Goal: Task Accomplishment & Management: Use online tool/utility

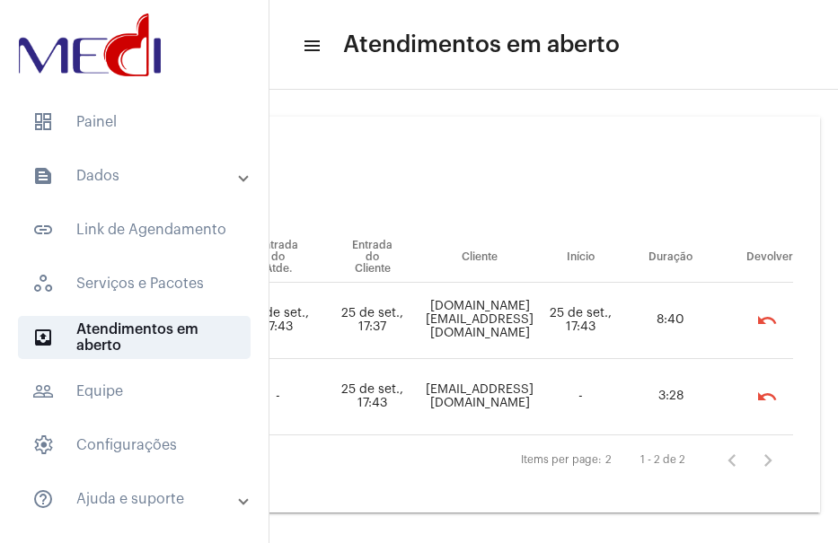
scroll to position [10, 334]
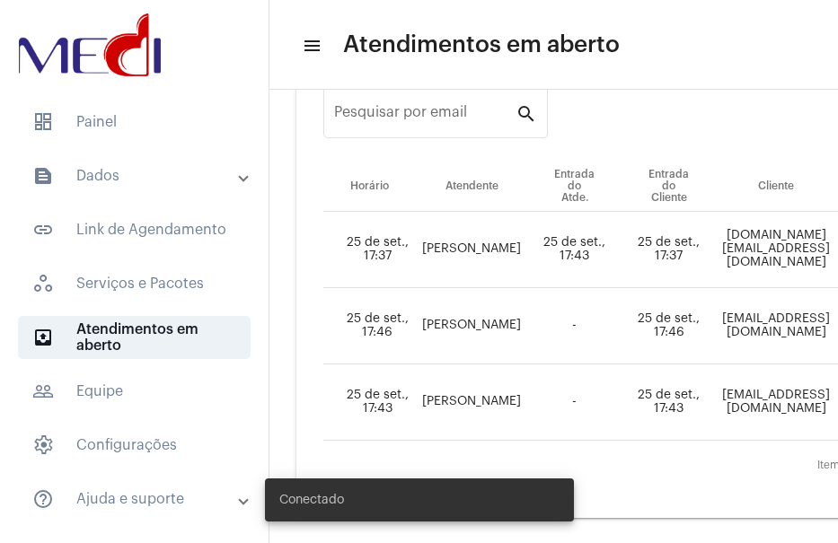
scroll to position [86, 0]
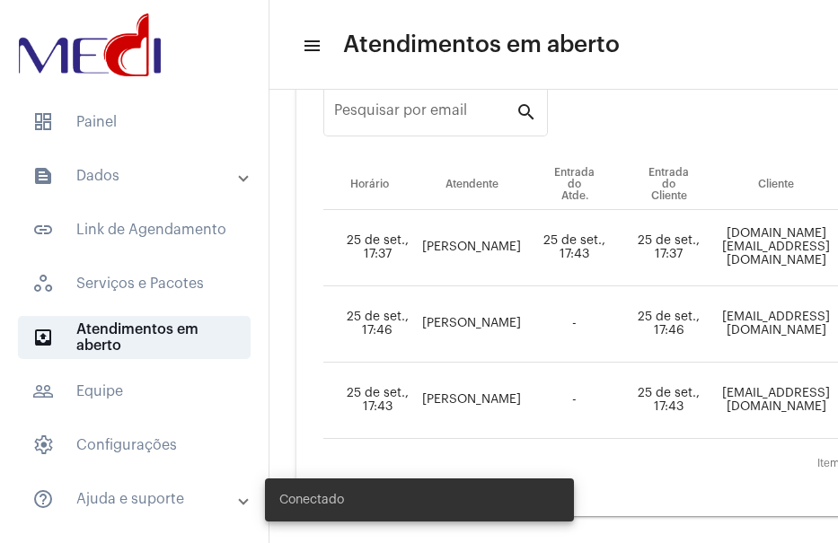
drag, startPoint x: 594, startPoint y: 542, endPoint x: 705, endPoint y: 525, distance: 112.6
click at [730, 525] on body "dashboard Painel text_snippet_outlined Dados text_snippet_outlined Relatórios h…" at bounding box center [419, 271] width 838 height 543
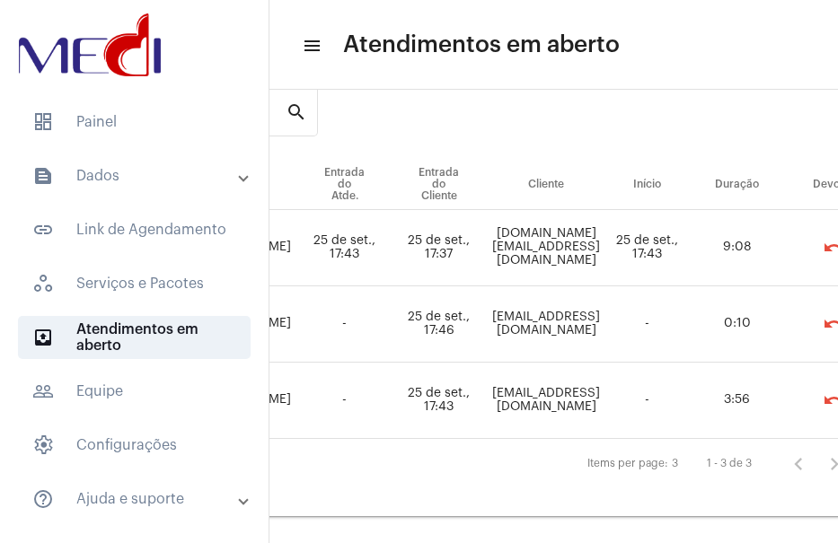
scroll to position [86, 349]
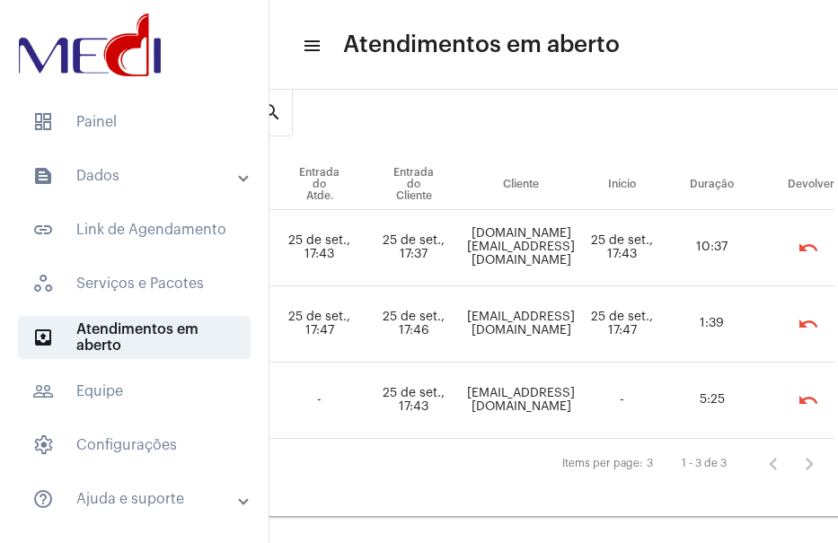
scroll to position [86, 257]
click at [573, 237] on td "elaine.tm@hotmail.com" at bounding box center [519, 248] width 120 height 76
copy td "elaine.tm@hotmail.com"
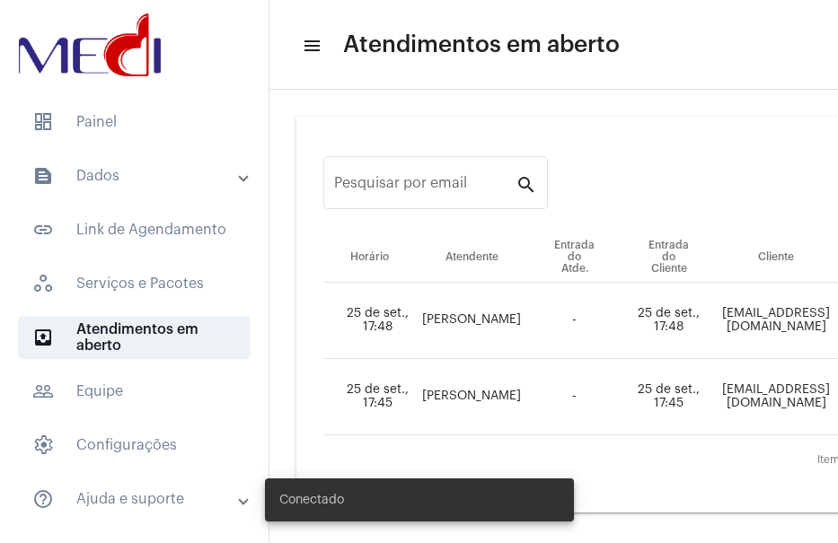
scroll to position [10, 0]
drag, startPoint x: 496, startPoint y: 536, endPoint x: 582, endPoint y: 540, distance: 86.3
click at [582, 540] on div "Conectado" at bounding box center [419, 500] width 352 height 86
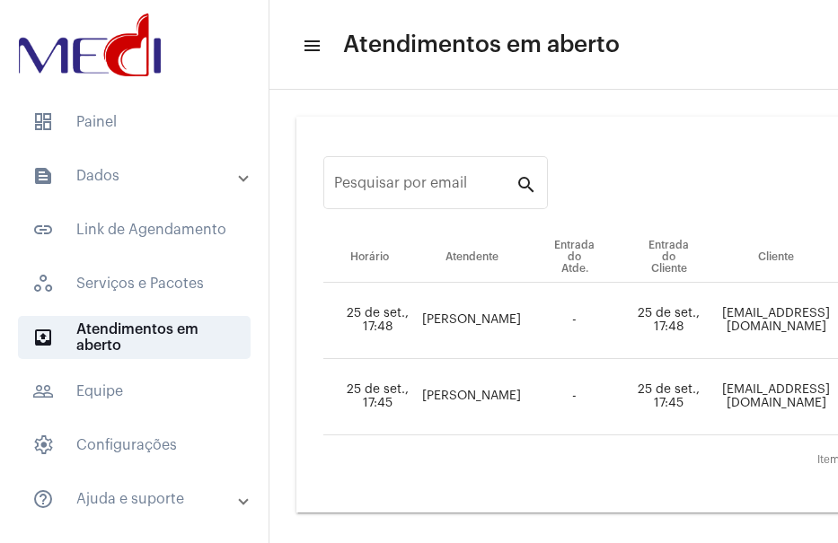
drag, startPoint x: 543, startPoint y: 539, endPoint x: 640, endPoint y: 541, distance: 96.1
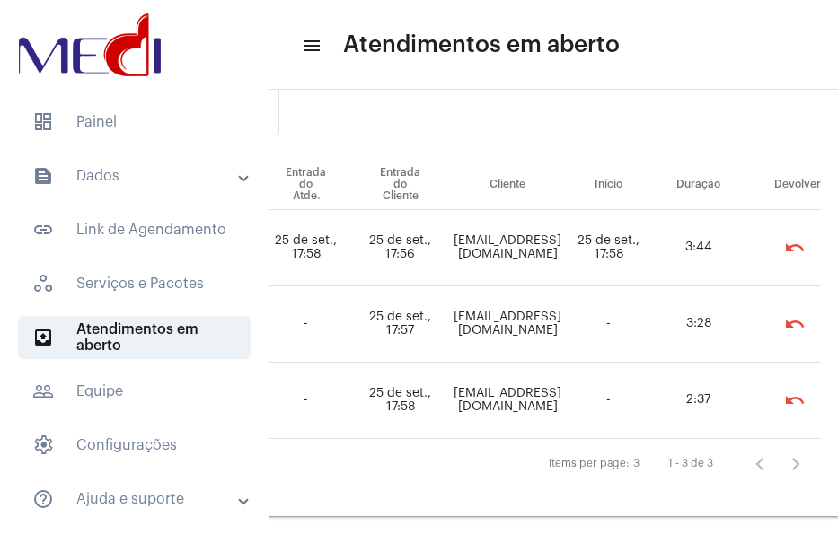
scroll to position [86, 318]
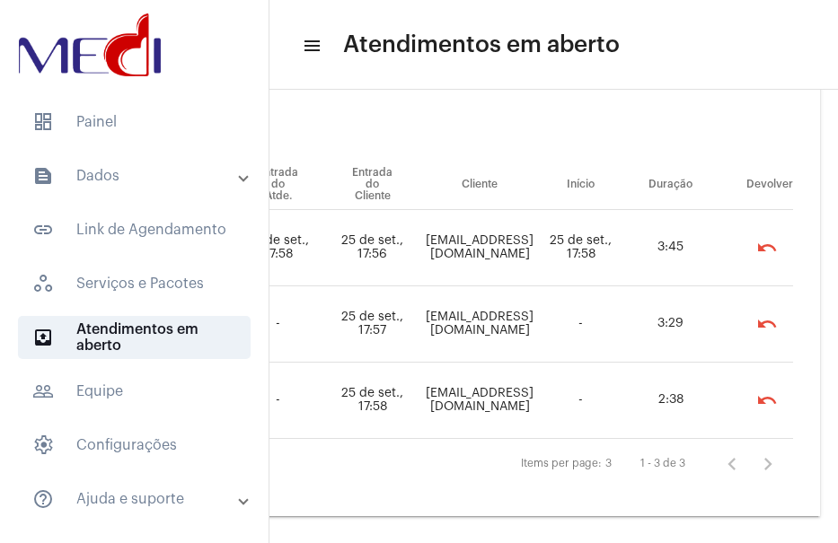
click at [508, 377] on td "[EMAIL_ADDRESS][DOMAIN_NAME]" at bounding box center [479, 401] width 120 height 76
click at [508, 378] on td "[EMAIL_ADDRESS][DOMAIN_NAME]" at bounding box center [479, 401] width 120 height 76
copy td "[EMAIL_ADDRESS][DOMAIN_NAME]"
click at [469, 314] on td "[EMAIL_ADDRESS][DOMAIN_NAME]" at bounding box center [479, 325] width 120 height 76
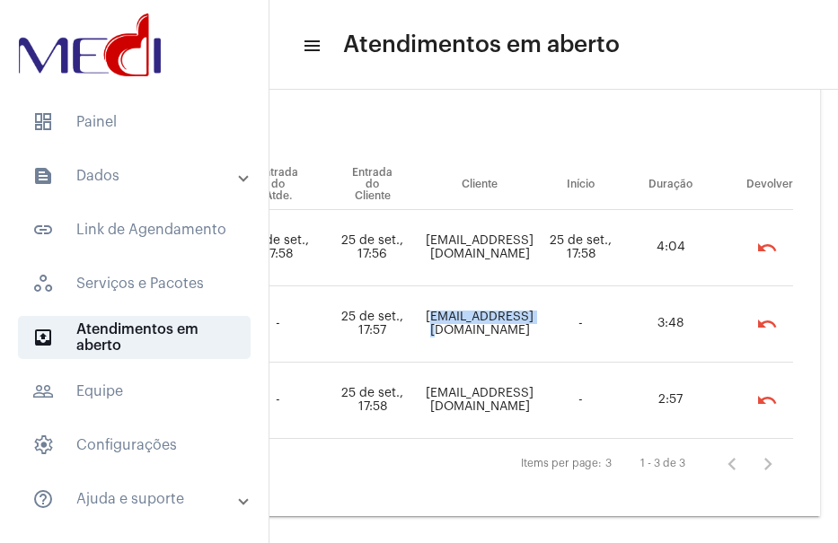
click at [469, 314] on td "[EMAIL_ADDRESS][DOMAIN_NAME]" at bounding box center [479, 325] width 120 height 76
click at [472, 314] on td "[EMAIL_ADDRESS][DOMAIN_NAME]" at bounding box center [479, 325] width 120 height 76
click at [477, 314] on td "[EMAIL_ADDRESS][DOMAIN_NAME]" at bounding box center [479, 325] width 120 height 76
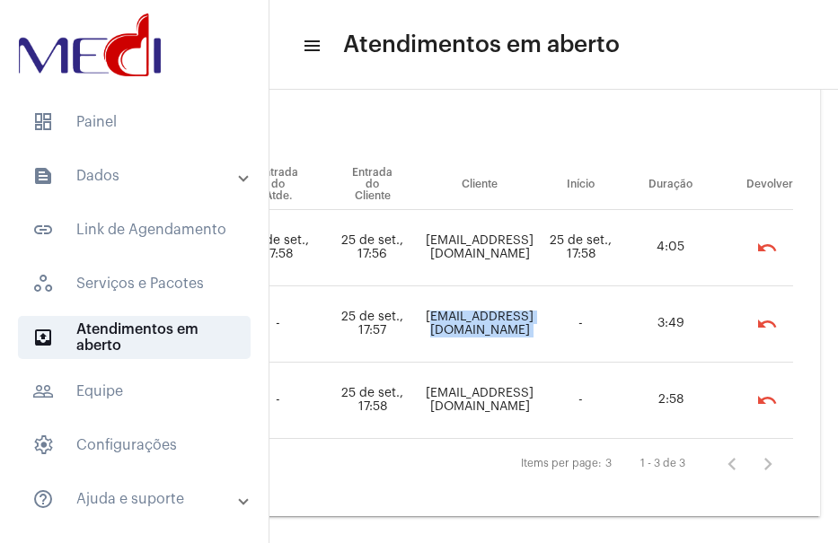
click at [477, 314] on td "[EMAIL_ADDRESS][DOMAIN_NAME]" at bounding box center [479, 325] width 120 height 76
copy td "[EMAIL_ADDRESS][DOMAIN_NAME]"
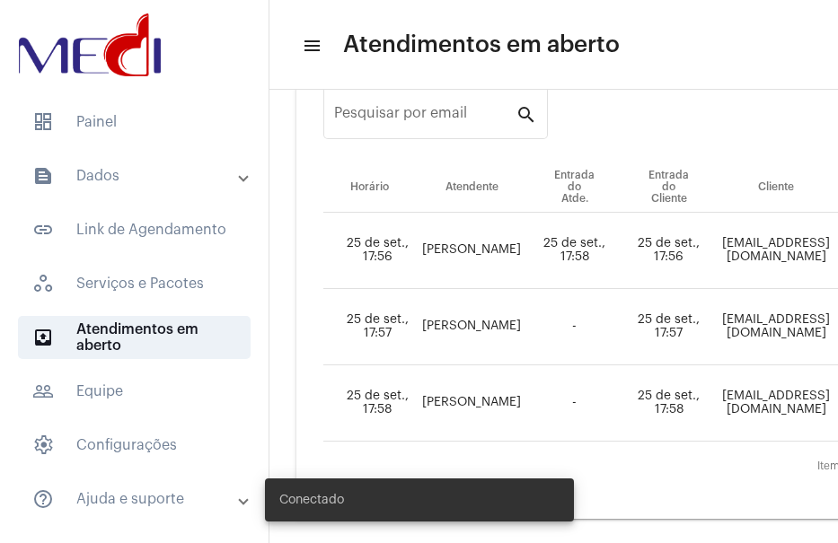
scroll to position [86, 0]
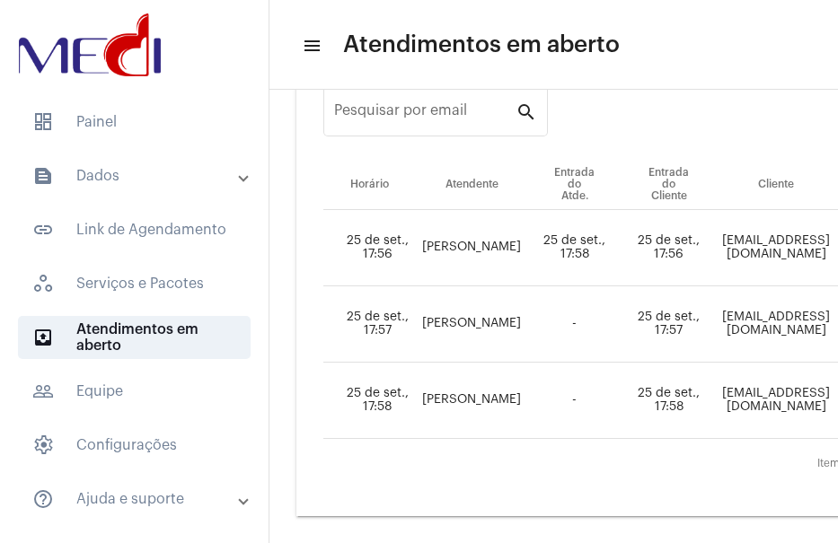
drag, startPoint x: 575, startPoint y: 535, endPoint x: 630, endPoint y: 530, distance: 55.1
click at [649, 530] on body "dashboard Painel text_snippet_outlined Dados text_snippet_outlined Relatórios h…" at bounding box center [419, 271] width 838 height 543
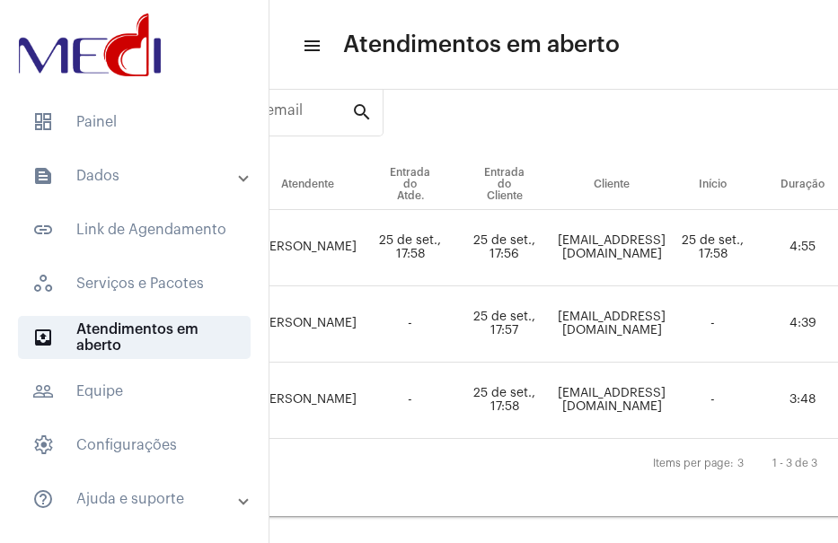
scroll to position [86, 163]
click at [618, 236] on td "[EMAIL_ADDRESS][DOMAIN_NAME]" at bounding box center [613, 248] width 120 height 76
copy td "[EMAIL_ADDRESS][DOMAIN_NAME]"
